Goal: Transaction & Acquisition: Purchase product/service

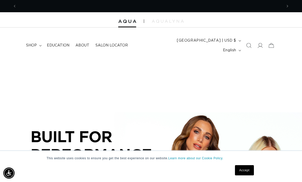
scroll to position [0, 266]
click at [34, 40] on summary "shop" at bounding box center [33, 45] width 21 height 11
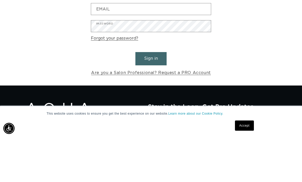
scroll to position [0, 266]
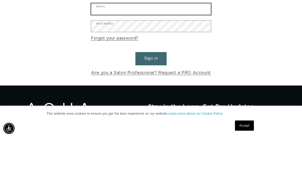
type input "hairbyjenniferdenise@gmail.com"
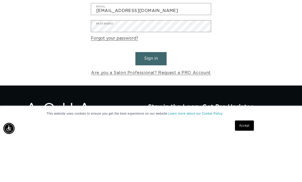
click at [151, 97] on button "Sign in" at bounding box center [150, 103] width 31 height 13
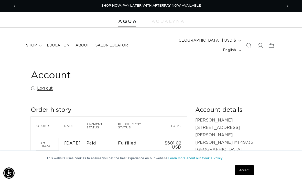
click at [38, 43] on summary "shop" at bounding box center [33, 45] width 21 height 11
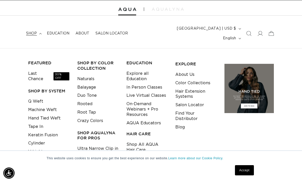
scroll to position [0, 266]
click at [42, 148] on link "V Light" at bounding box center [35, 152] width 15 height 8
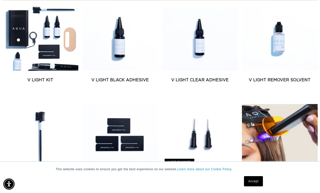
scroll to position [0, 282]
click at [38, 83] on link "V Light Kit" at bounding box center [41, 80] width 76 height 6
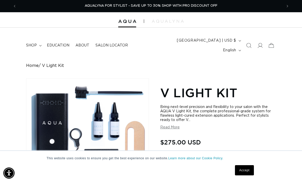
click at [34, 43] on span "shop" at bounding box center [31, 45] width 11 height 5
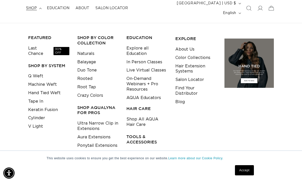
click at [151, 149] on link "Shop All Tools & Accessories" at bounding box center [146, 156] width 41 height 14
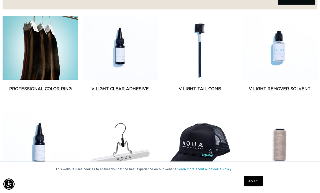
scroll to position [0, 282]
click at [44, 86] on link "Professional Color Ring" at bounding box center [41, 89] width 76 height 6
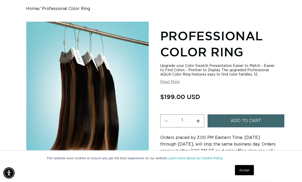
scroll to position [57, 0]
click at [172, 82] on button "Read More" at bounding box center [169, 82] width 19 height 4
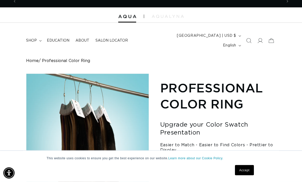
scroll to position [0, 0]
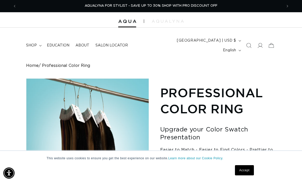
click at [27, 43] on span "shop" at bounding box center [31, 45] width 11 height 5
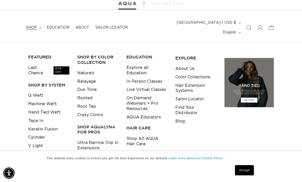
click at [50, 109] on link "Hand Tied Weft" at bounding box center [44, 113] width 33 height 8
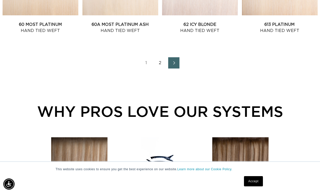
click at [173, 69] on link "Next page" at bounding box center [173, 62] width 11 height 11
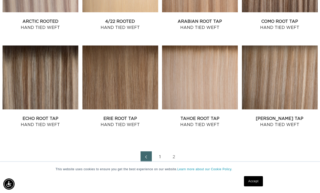
scroll to position [0, 282]
click at [206, 22] on link "Arabian Root Tap Hand Tied Weft" at bounding box center [200, 24] width 76 height 12
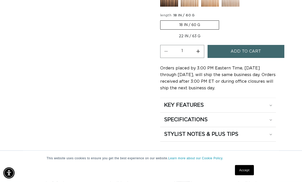
scroll to position [333, 0]
click at [272, 118] on summary "SPECIFICATIONS" at bounding box center [218, 120] width 116 height 14
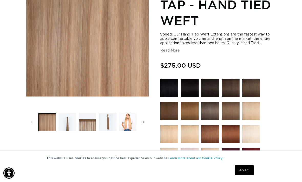
scroll to position [0, 0]
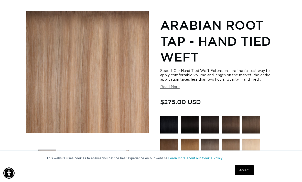
click at [171, 118] on img at bounding box center [169, 125] width 18 height 18
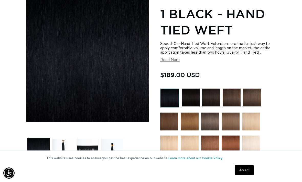
scroll to position [0, 266]
click at [171, 115] on img at bounding box center [169, 122] width 18 height 18
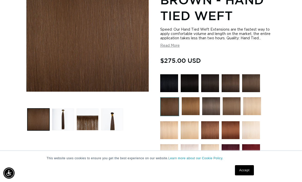
scroll to position [0, 531]
click at [195, 99] on img at bounding box center [191, 107] width 18 height 18
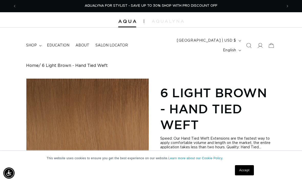
click at [36, 45] on summary "shop" at bounding box center [33, 45] width 21 height 11
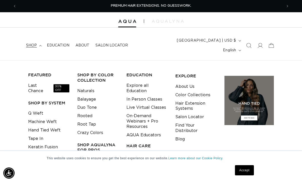
click at [47, 110] on li "Q Weft" at bounding box center [48, 114] width 41 height 8
click at [39, 110] on link "Q Weft" at bounding box center [35, 114] width 15 height 8
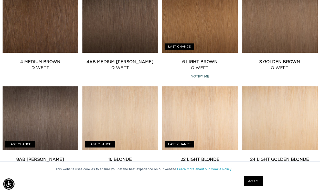
scroll to position [319, 7]
click at [207, 59] on link "6 Light Brown Q Weft" at bounding box center [200, 65] width 76 height 12
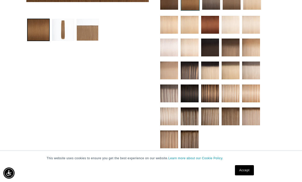
scroll to position [199, 0]
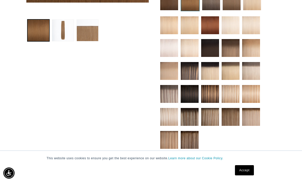
click at [233, 88] on img at bounding box center [231, 94] width 18 height 18
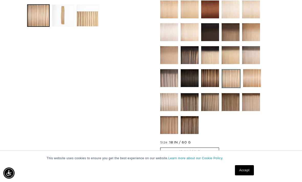
scroll to position [0, 266]
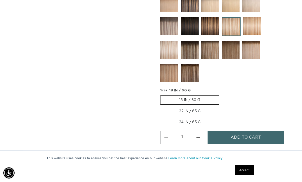
click at [192, 107] on label "22 IN / 65 G Variant sold out or unavailable" at bounding box center [189, 111] width 59 height 9
click at [222, 95] on input "22 IN / 65 G Variant sold out or unavailable" at bounding box center [222, 95] width 0 height 0
radio input "true"
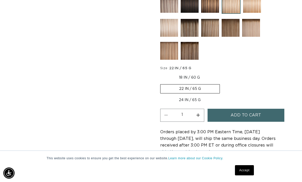
scroll to position [0, 531]
click at [188, 96] on label "24 IN / 65 G Variant sold out or unavailable" at bounding box center [189, 100] width 59 height 9
click at [222, 84] on input "24 IN / 65 G Variant sold out or unavailable" at bounding box center [222, 83] width 0 height 0
radio input "true"
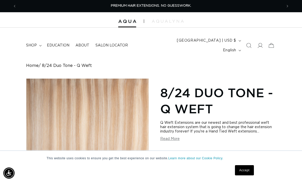
click at [38, 43] on summary "shop" at bounding box center [33, 45] width 21 height 11
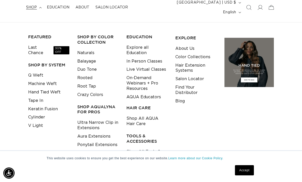
scroll to position [0, 531]
click at [52, 105] on link "Keratin Fusion" at bounding box center [43, 109] width 30 height 8
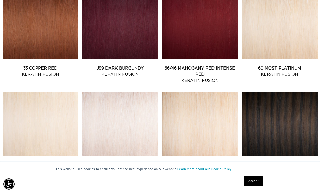
scroll to position [514, 0]
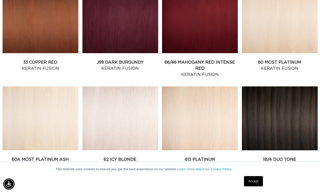
click at [281, 157] on link "1B/4 Duo Tone Keratin Fusion" at bounding box center [280, 163] width 76 height 12
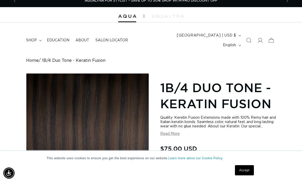
scroll to position [7, 0]
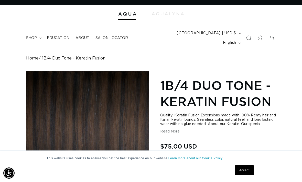
click at [176, 126] on div "Quality: Keratin Fusion Extensions made with 100% Remy hair and Italian keratin…" at bounding box center [218, 124] width 116 height 20
click at [176, 130] on button "Read More" at bounding box center [169, 132] width 19 height 4
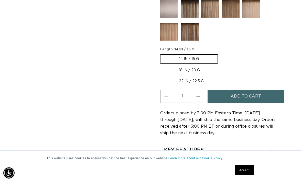
scroll to position [0, 266]
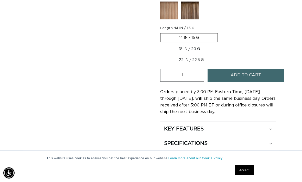
click at [271, 129] on icon at bounding box center [271, 130] width 3 height 2
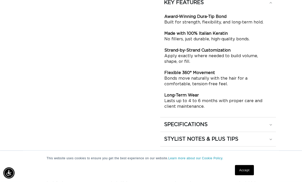
scroll to position [616, 0]
click at [274, 120] on summary "SPECIFICATIONS" at bounding box center [218, 124] width 116 height 14
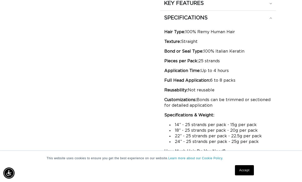
scroll to position [0, 0]
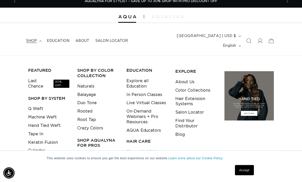
scroll to position [5, 0]
click at [42, 155] on link "V Light" at bounding box center [35, 159] width 15 height 8
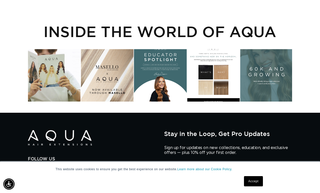
click at [221, 102] on div "Instagram post opens in a popup" at bounding box center [213, 75] width 52 height 52
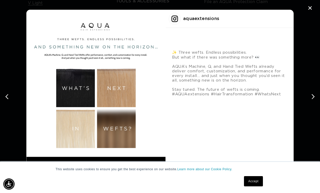
click at [311, 101] on div "next post" at bounding box center [312, 97] width 8 height 8
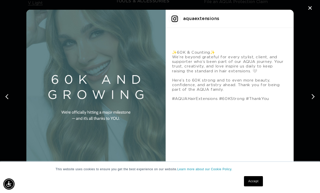
click at [310, 101] on div "next post" at bounding box center [312, 97] width 8 height 8
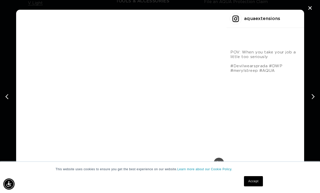
click at [311, 101] on div "next post" at bounding box center [312, 97] width 8 height 8
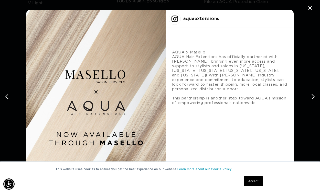
click at [311, 101] on div "next post" at bounding box center [312, 97] width 8 height 8
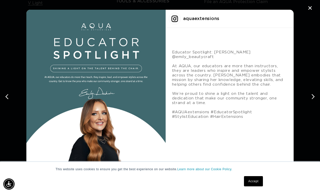
click at [310, 101] on div "next post" at bounding box center [312, 97] width 8 height 8
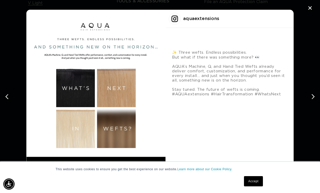
click at [311, 101] on div "next post" at bounding box center [312, 97] width 8 height 8
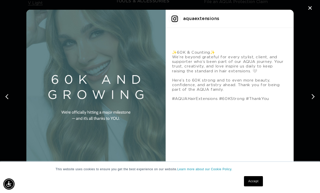
scroll to position [0, 282]
click at [311, 101] on div "next post" at bounding box center [312, 97] width 8 height 8
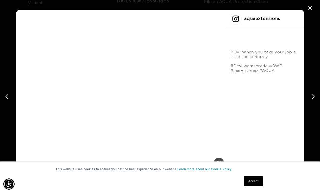
click at [311, 12] on div "✕" at bounding box center [310, 8] width 8 height 8
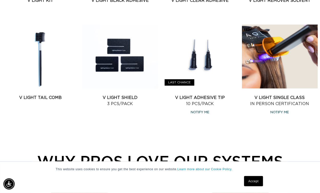
scroll to position [285, 6]
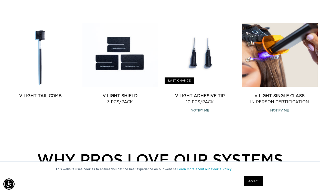
click at [289, 105] on link "V Light Single Class In Person Certification" at bounding box center [280, 99] width 76 height 12
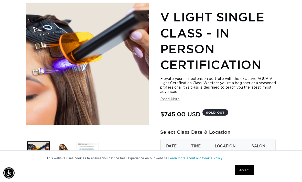
scroll to position [76, 0]
click at [169, 98] on button "Read More" at bounding box center [169, 100] width 19 height 4
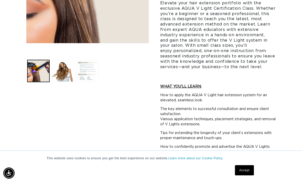
scroll to position [0, 0]
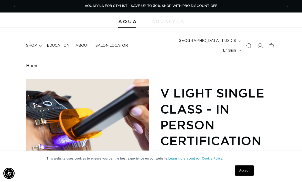
click at [27, 43] on span "shop" at bounding box center [31, 45] width 11 height 5
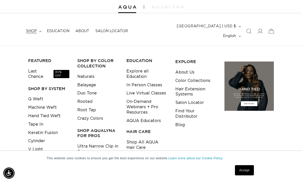
click at [146, 98] on link "On-Demand Webinars + Pro Resources" at bounding box center [146, 107] width 41 height 19
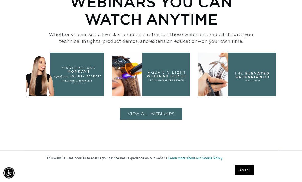
scroll to position [201, 0]
click at [167, 70] on img at bounding box center [151, 75] width 78 height 44
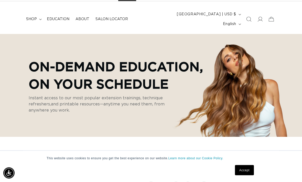
scroll to position [0, 0]
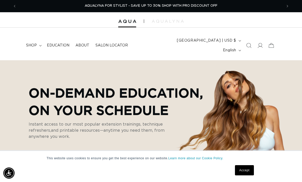
click at [33, 40] on summary "shop" at bounding box center [33, 45] width 21 height 11
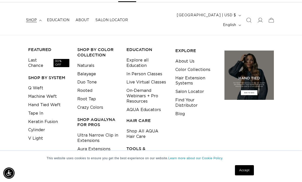
scroll to position [26, 0]
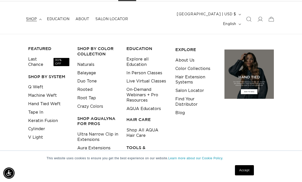
click at [42, 134] on link "V Light" at bounding box center [35, 138] width 15 height 8
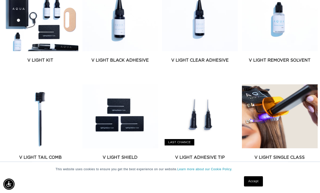
scroll to position [223, 0]
click at [49, 61] on link "V Light Kit" at bounding box center [41, 60] width 76 height 6
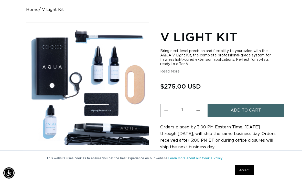
scroll to position [53, 0]
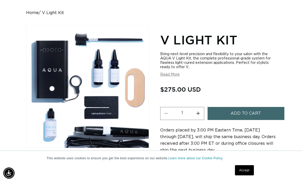
click at [171, 73] on button "Read More" at bounding box center [169, 75] width 19 height 4
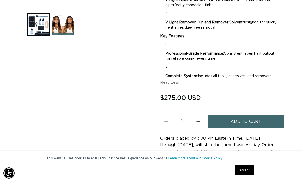
scroll to position [0, 0]
click at [172, 81] on button "Read Less" at bounding box center [169, 83] width 19 height 4
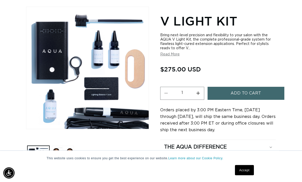
click at [257, 87] on span "Add to cart" at bounding box center [246, 93] width 30 height 13
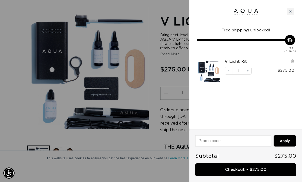
click at [257, 167] on link "Checkout • $275.00" at bounding box center [245, 170] width 101 height 13
